Goal: Transaction & Acquisition: Purchase product/service

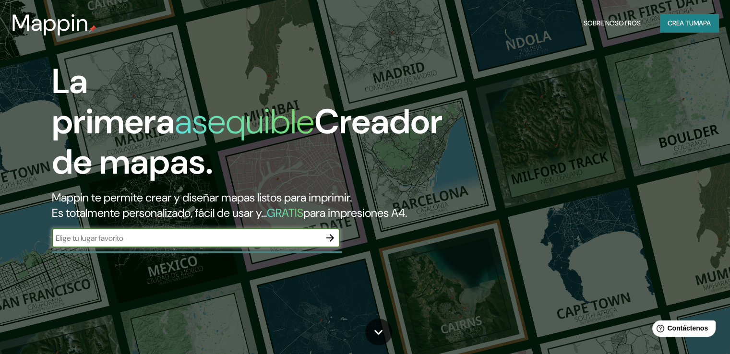
click at [701, 23] on font "mapa" at bounding box center [702, 23] width 17 height 9
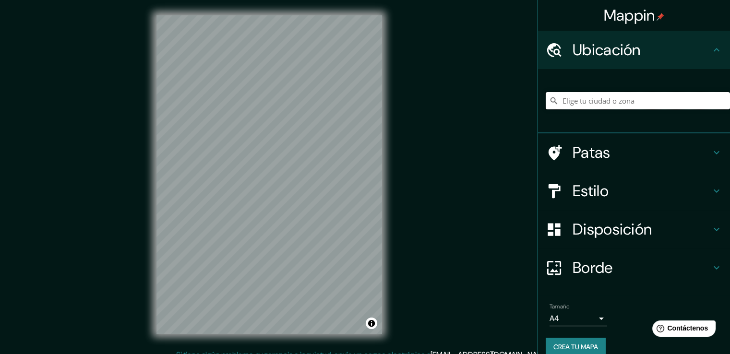
click at [590, 95] on input "Elige tu ciudad o zona" at bounding box center [638, 100] width 184 height 17
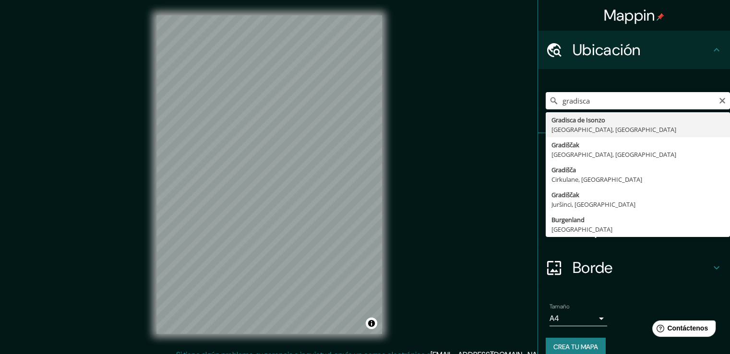
type input "Gradisca d'Isonzo, [GEOGRAPHIC_DATA], [GEOGRAPHIC_DATA]"
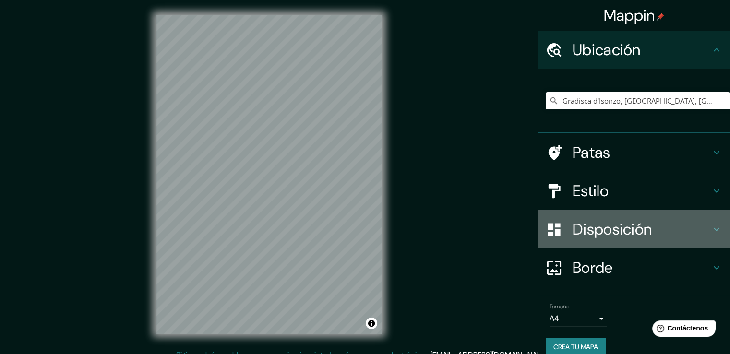
click at [610, 228] on font "Disposición" at bounding box center [612, 229] width 79 height 20
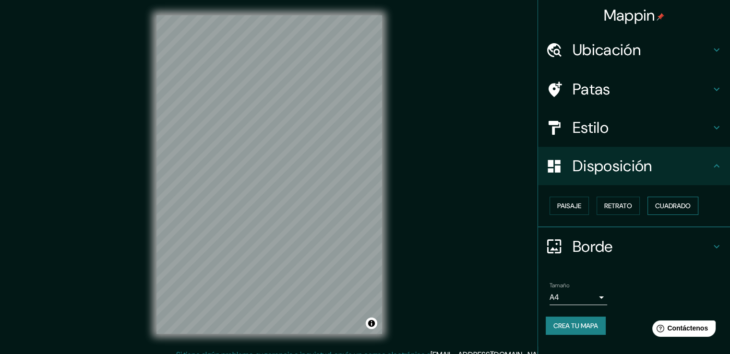
click at [664, 202] on font "Cuadrado" at bounding box center [673, 206] width 36 height 9
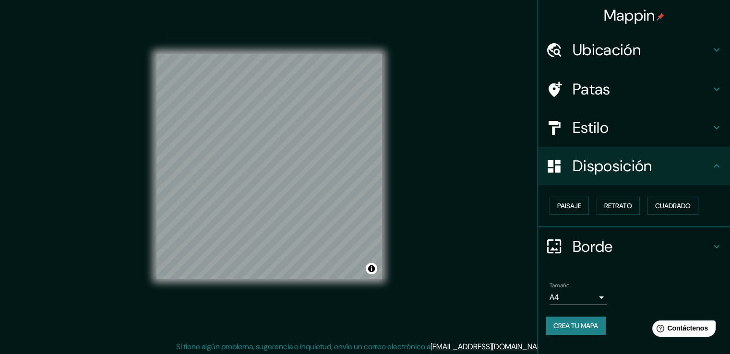
scroll to position [11, 0]
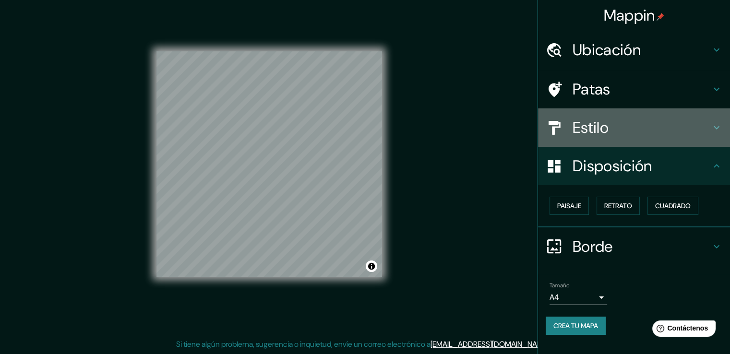
click at [607, 139] on div "Estilo" at bounding box center [634, 127] width 192 height 38
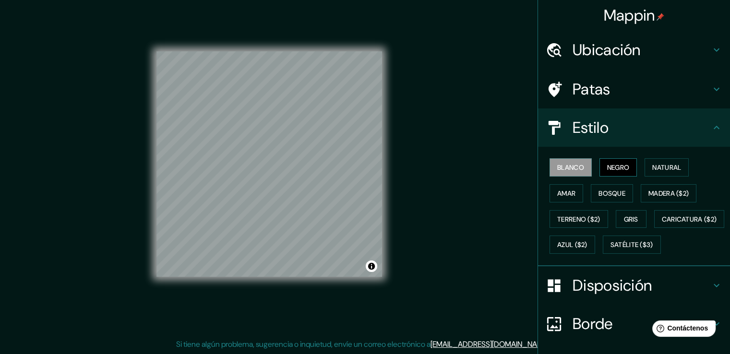
click at [607, 169] on font "Negro" at bounding box center [618, 167] width 23 height 9
click at [674, 168] on font "Natural" at bounding box center [666, 167] width 29 height 9
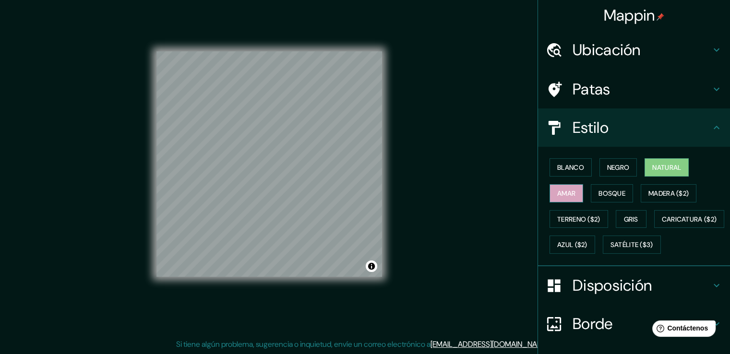
click at [557, 187] on font "Amar" at bounding box center [566, 193] width 18 height 12
click at [607, 187] on font "Bosque" at bounding box center [612, 193] width 27 height 12
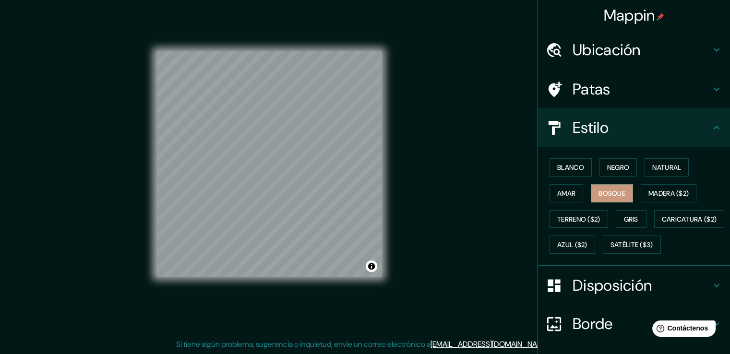
click at [705, 235] on div "Blanco Negro Natural Amar Bosque Madera ($2) Terreno ($2) Gris Caricatura ($2) …" at bounding box center [638, 206] width 184 height 103
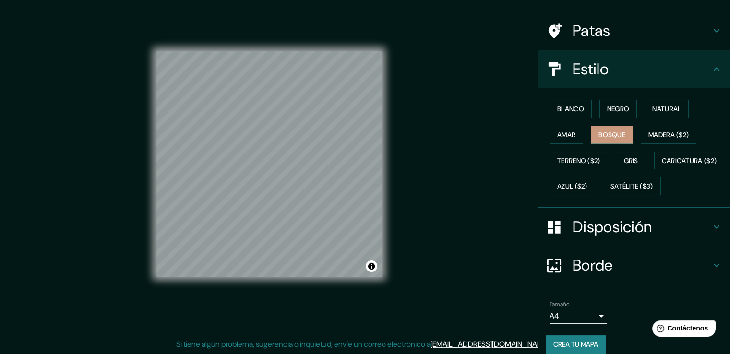
scroll to position [93, 0]
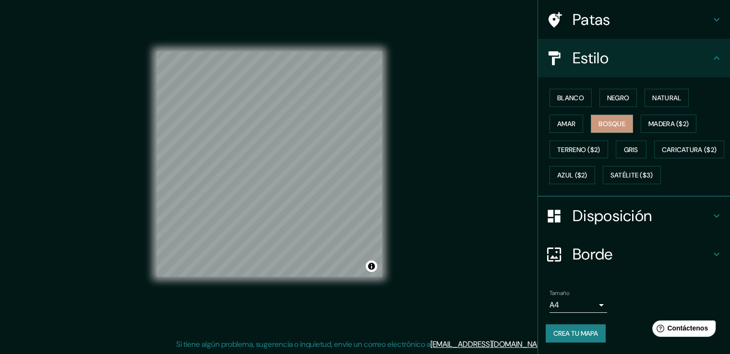
click at [594, 306] on body "Mappin Ubicación Gradisca d'Isonzo, Gorizia, Italia Patas Estilo Blanco Negro N…" at bounding box center [365, 166] width 730 height 354
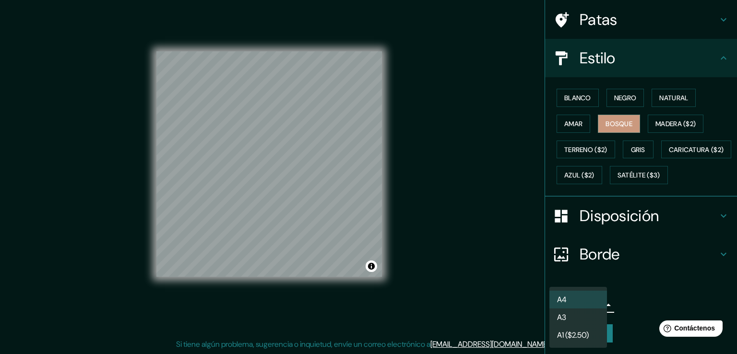
click at [622, 290] on div at bounding box center [368, 177] width 737 height 354
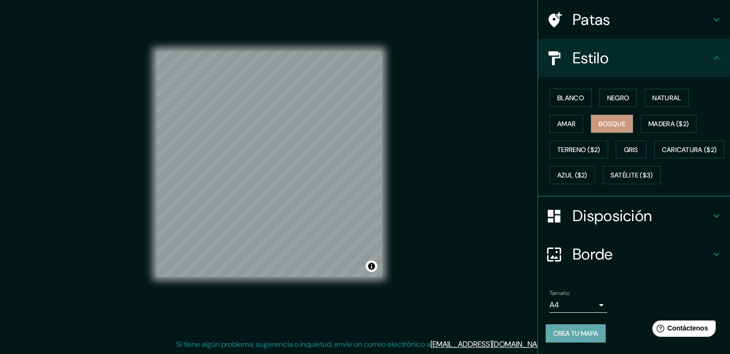
click at [579, 341] on button "Crea tu mapa" at bounding box center [576, 334] width 60 height 18
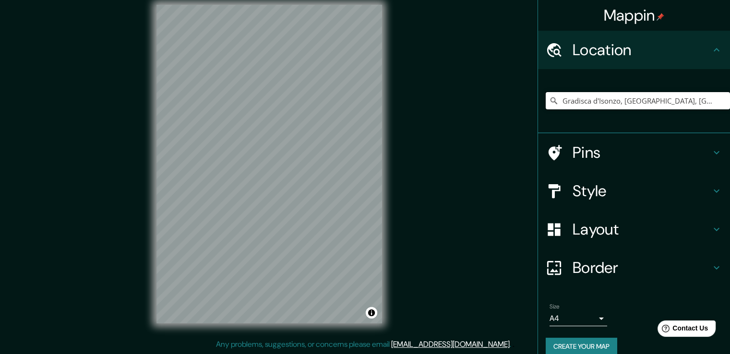
click at [668, 103] on input "Gradisca d'Isonzo, [GEOGRAPHIC_DATA], [GEOGRAPHIC_DATA]" at bounding box center [638, 100] width 184 height 17
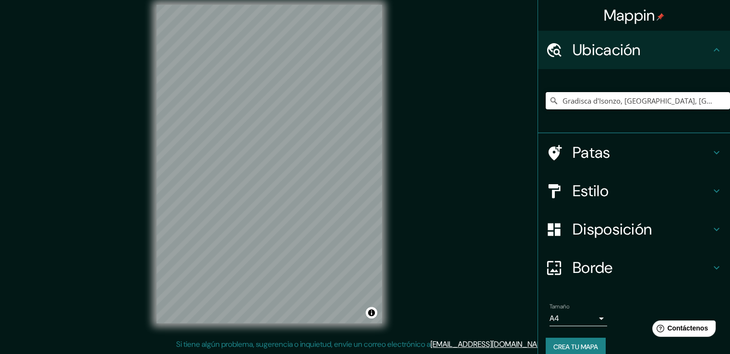
click at [666, 103] on input "Gradisca d'Isonzo, [GEOGRAPHIC_DATA], [GEOGRAPHIC_DATA]" at bounding box center [638, 100] width 184 height 17
drag, startPoint x: 666, startPoint y: 103, endPoint x: 526, endPoint y: 115, distance: 140.7
click at [526, 115] on div "Mappin Ubicación Gradisca d'Isonzo, Gorizia, Italia Patas Estilo Disposición Bo…" at bounding box center [365, 171] width 730 height 365
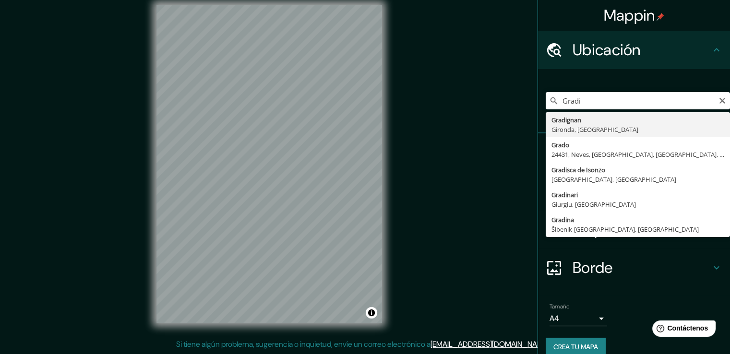
type input "Gradisca d'Isonzo, [GEOGRAPHIC_DATA], [GEOGRAPHIC_DATA]"
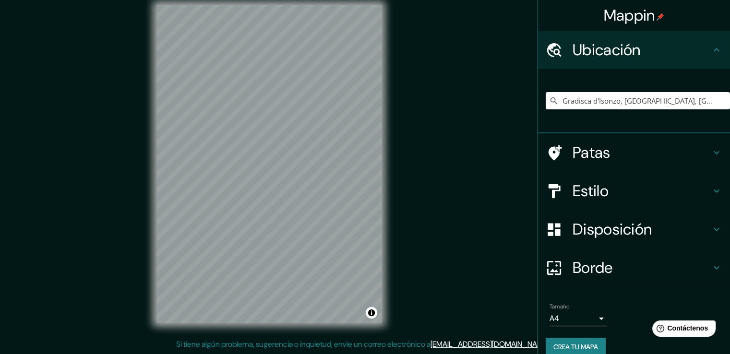
click at [591, 151] on font "Patas" at bounding box center [592, 153] width 38 height 20
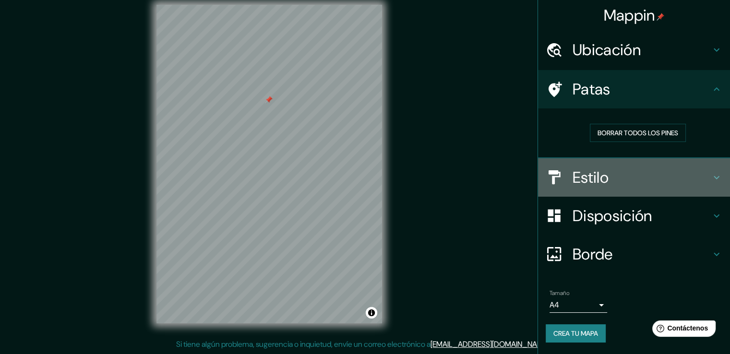
click at [623, 175] on h4 "Estilo" at bounding box center [642, 177] width 138 height 19
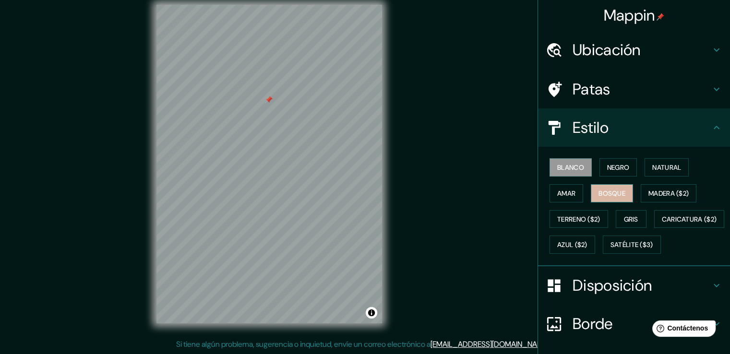
click at [607, 199] on button "Bosque" at bounding box center [612, 193] width 42 height 18
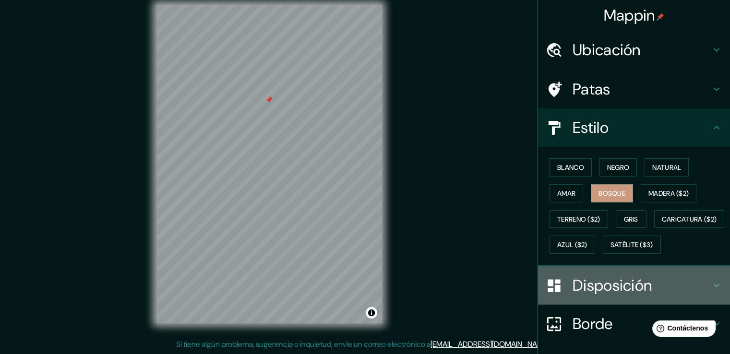
click at [644, 296] on font "Disposición" at bounding box center [612, 286] width 79 height 20
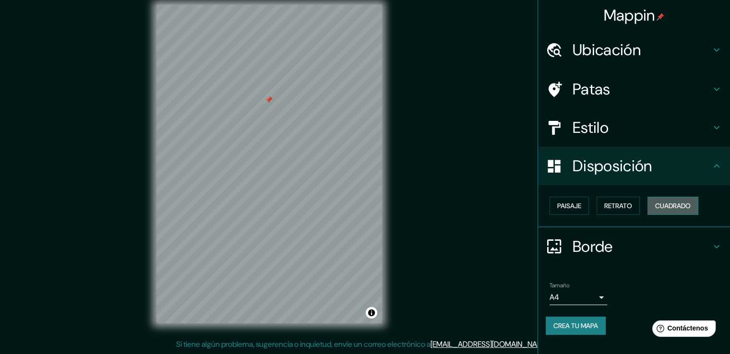
click at [671, 207] on font "Cuadrado" at bounding box center [673, 206] width 36 height 9
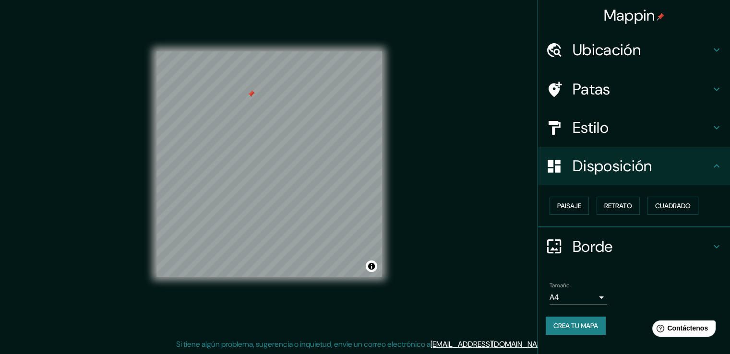
click at [595, 91] on font "Patas" at bounding box center [592, 89] width 38 height 20
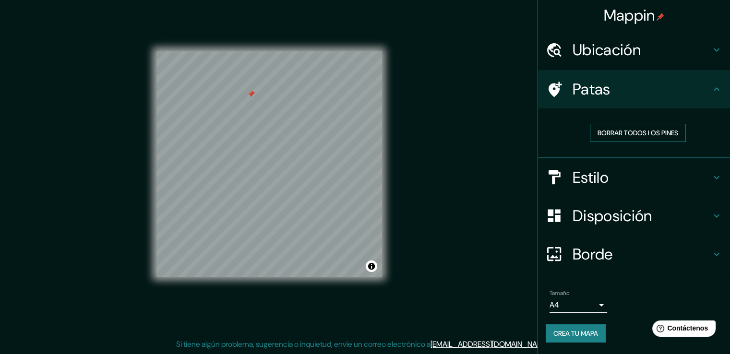
click at [615, 137] on font "Borrar todos los pines" at bounding box center [638, 133] width 81 height 12
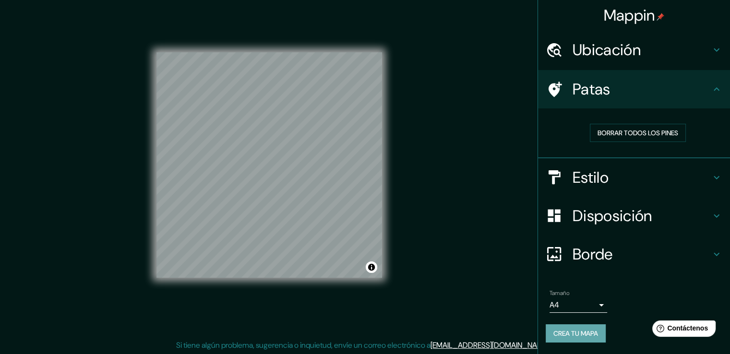
click at [568, 334] on font "Crea tu mapa" at bounding box center [576, 333] width 45 height 9
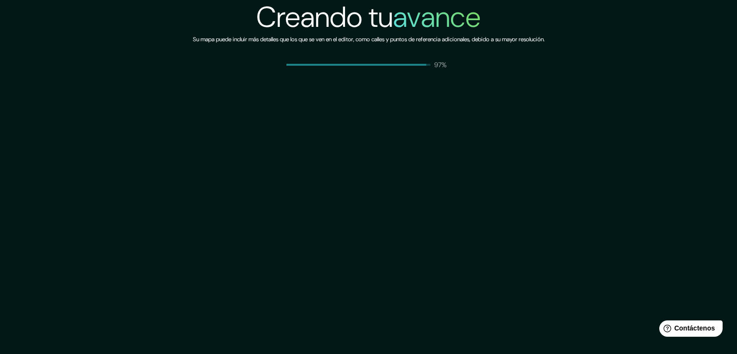
drag, startPoint x: 269, startPoint y: 147, endPoint x: 181, endPoint y: 175, distance: 91.9
click at [181, 175] on div "Creando tu avance Su mapa puede incluir más detalles que los que se ven en el e…" at bounding box center [368, 177] width 737 height 354
click at [523, 298] on div "Creando tu avance Su mapa puede incluir más detalles que los que se ven en el e…" at bounding box center [368, 177] width 737 height 354
